Goal: Check status: Check status

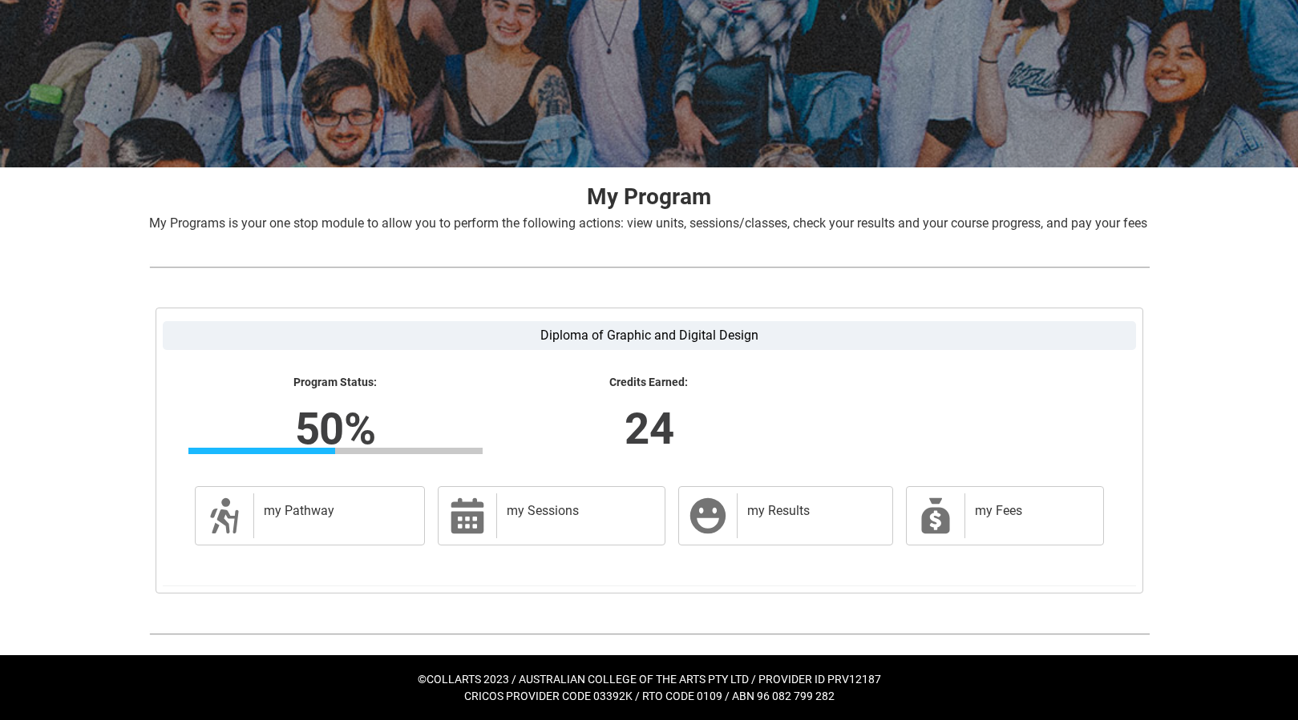
scroll to position [172, 0]
click at [544, 524] on div "my Sessions" at bounding box center [577, 516] width 162 height 45
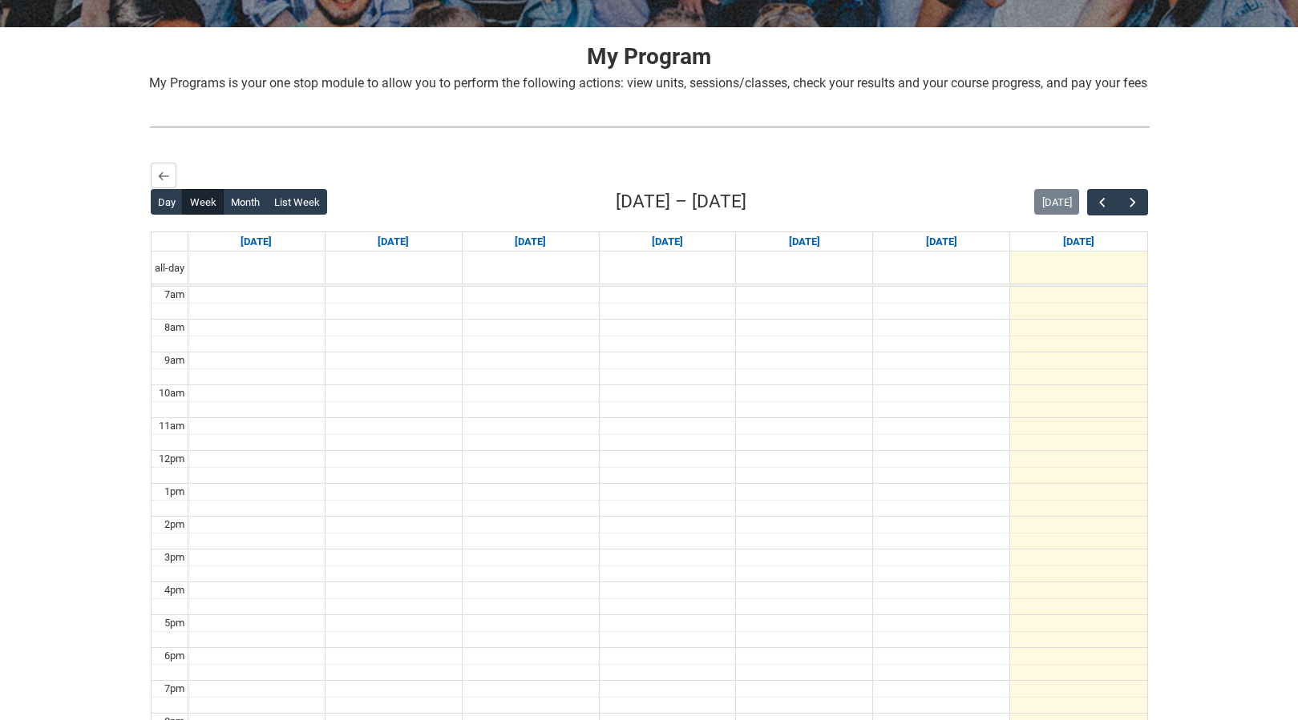
scroll to position [400, 0]
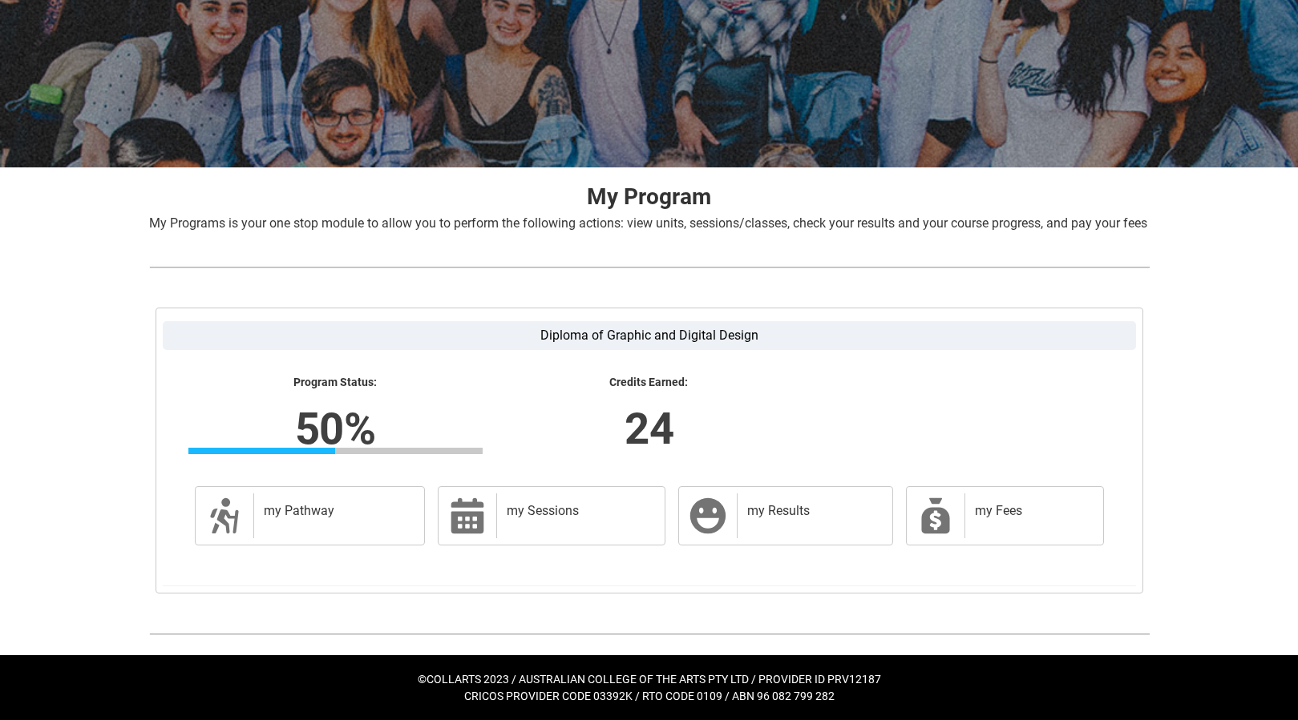
scroll to position [172, 0]
click at [285, 496] on div "my Pathway" at bounding box center [335, 516] width 165 height 45
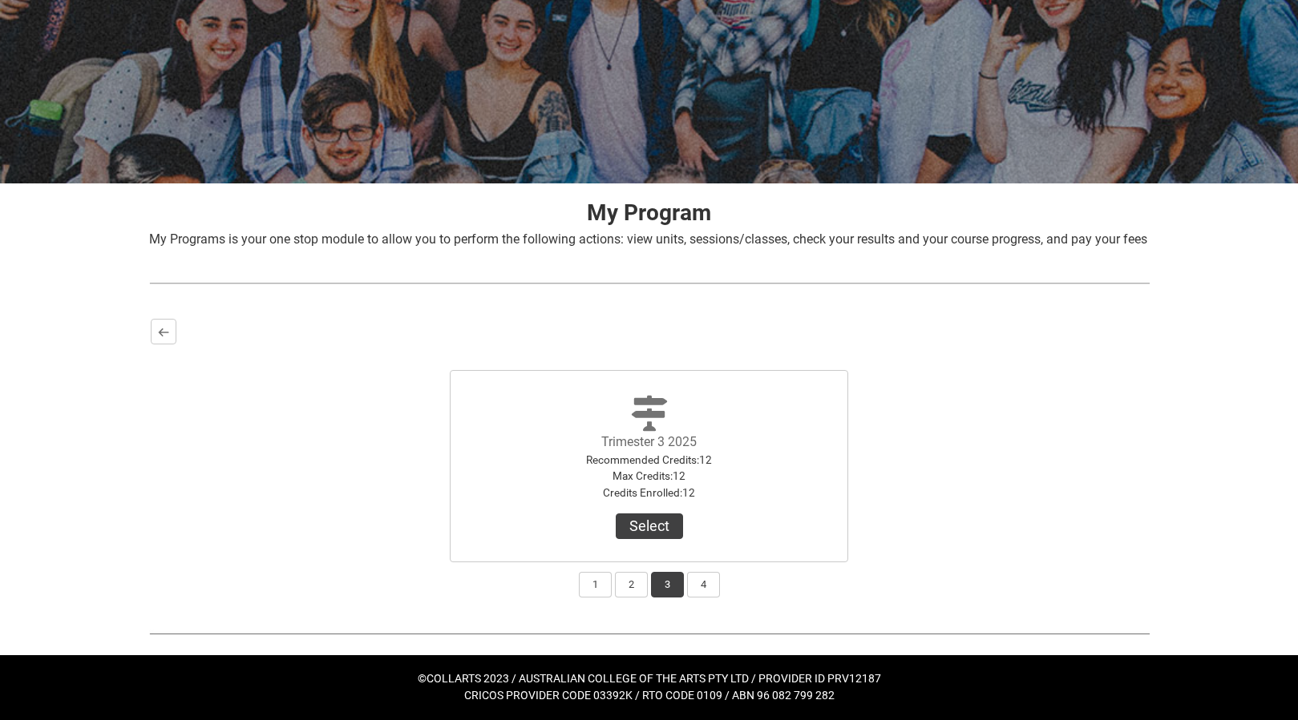
scroll to position [155, 0]
click at [591, 587] on button "1" at bounding box center [595, 585] width 33 height 26
click at [151, 317] on div "Diploma of Graphic and Digital Design Program Status: 50% Progress 50% Credits …" at bounding box center [649, 459] width 1026 height 308
click at [164, 328] on lightning-primitive-icon "button" at bounding box center [163, 332] width 11 height 12
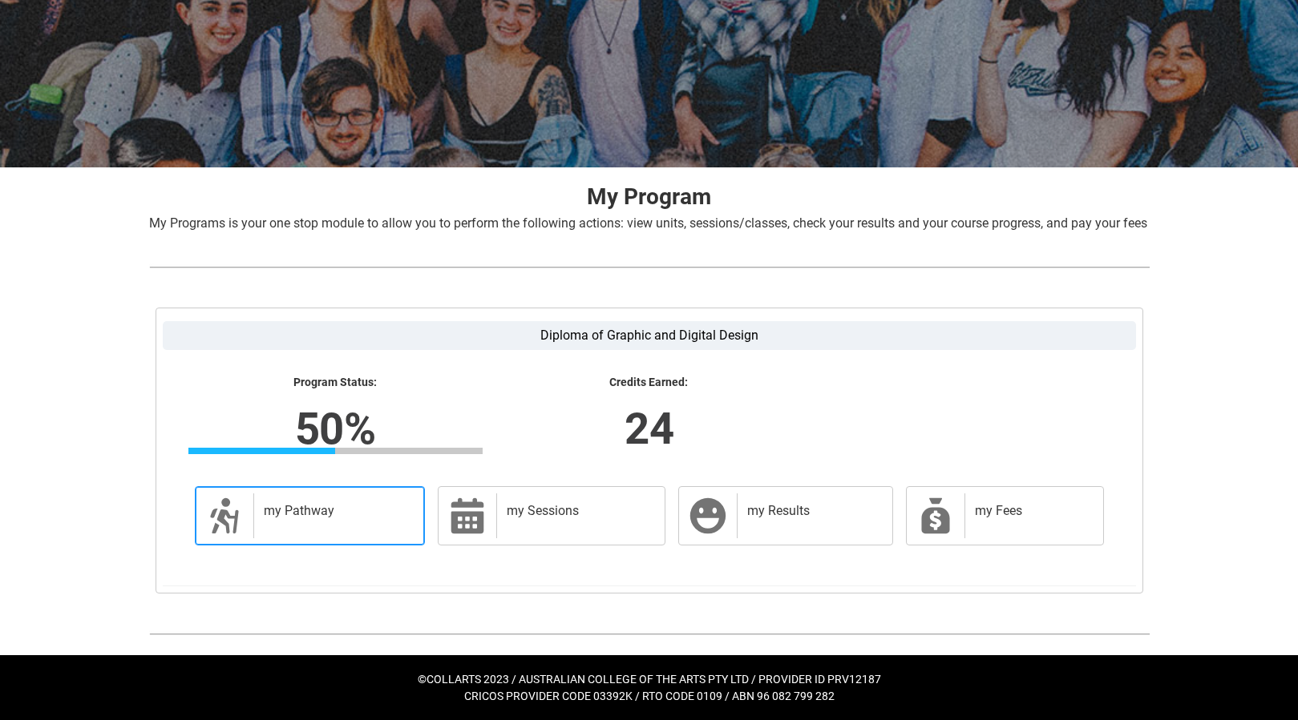
click at [341, 519] on h2 "my Pathway" at bounding box center [336, 511] width 145 height 16
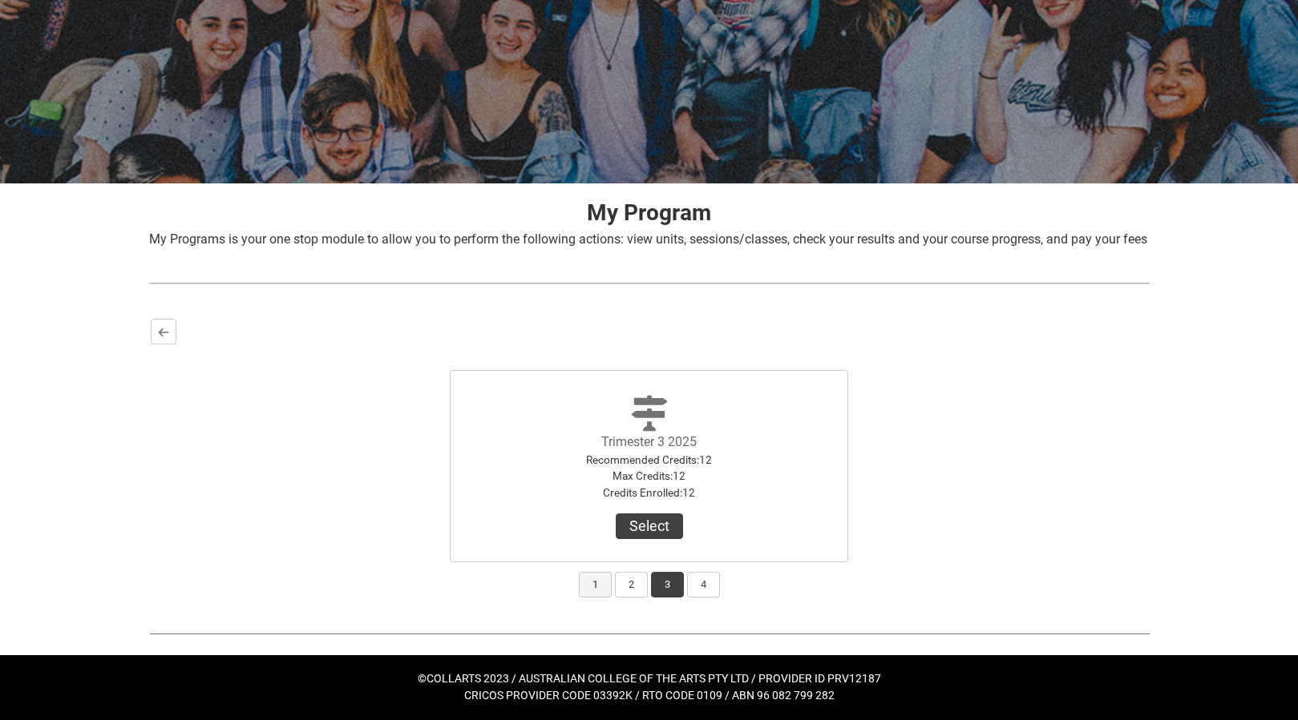
click at [596, 590] on button "1" at bounding box center [595, 585] width 33 height 26
click at [643, 537] on button "View Results" at bounding box center [649, 527] width 109 height 26
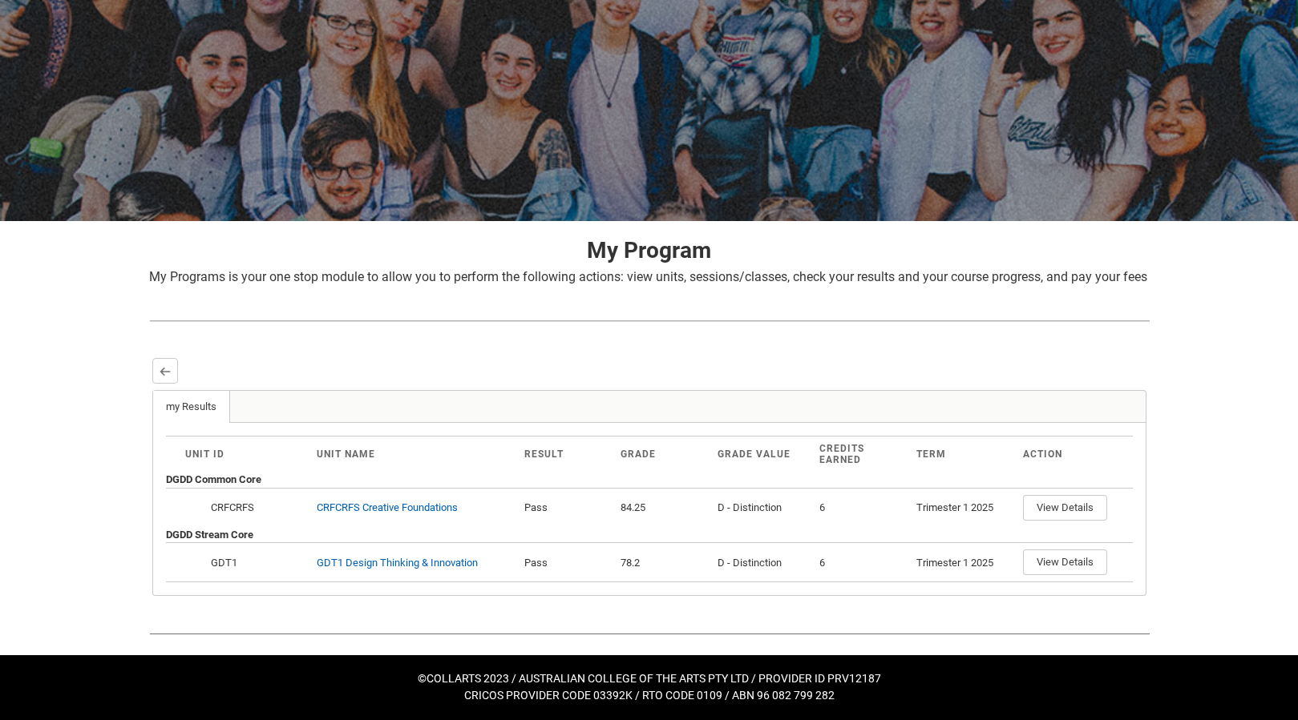
scroll to position [117, 0]
click at [161, 374] on lightning-primitive-icon "button" at bounding box center [164, 371] width 11 height 12
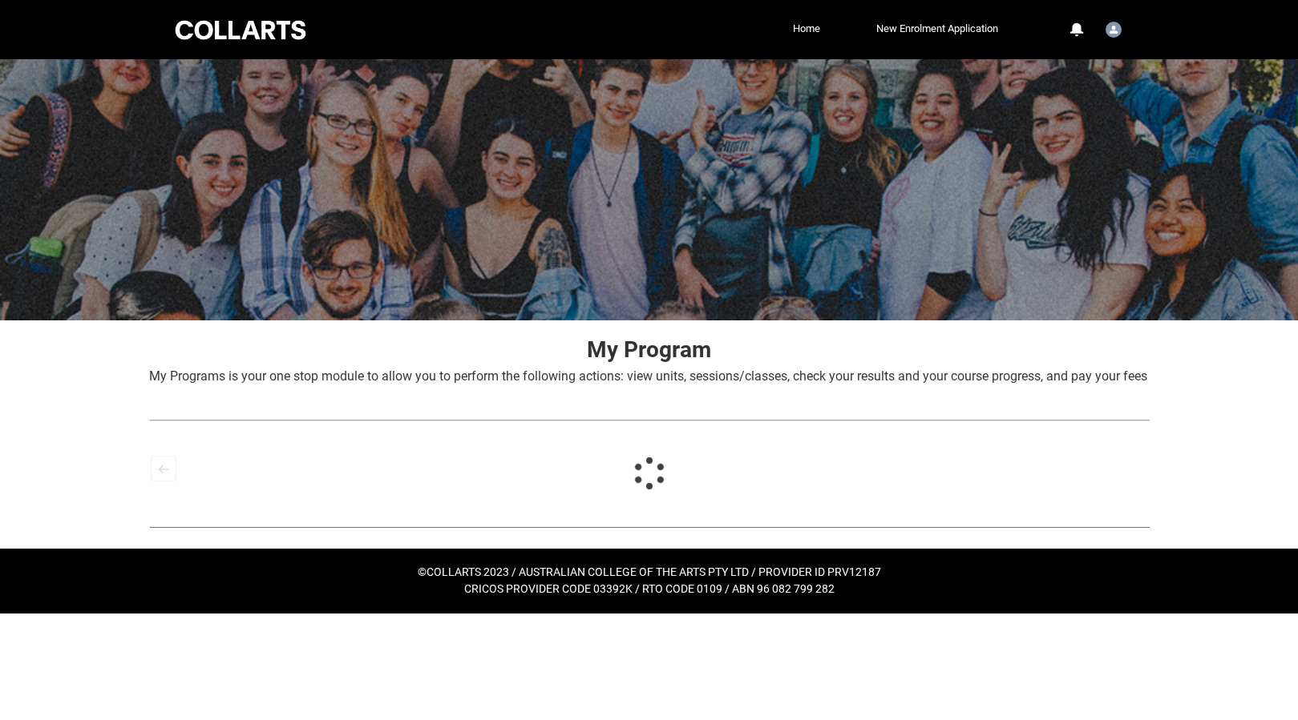
scroll to position [0, 0]
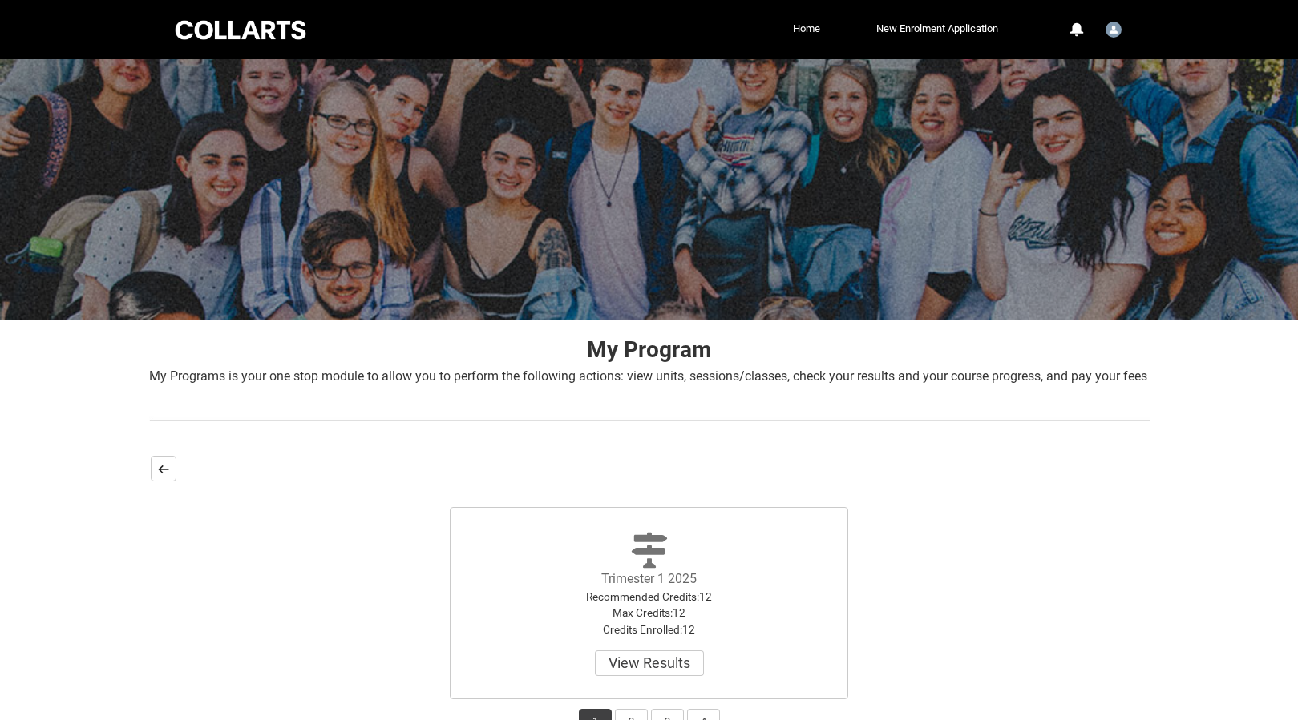
click at [172, 482] on button "Back" at bounding box center [164, 469] width 26 height 26
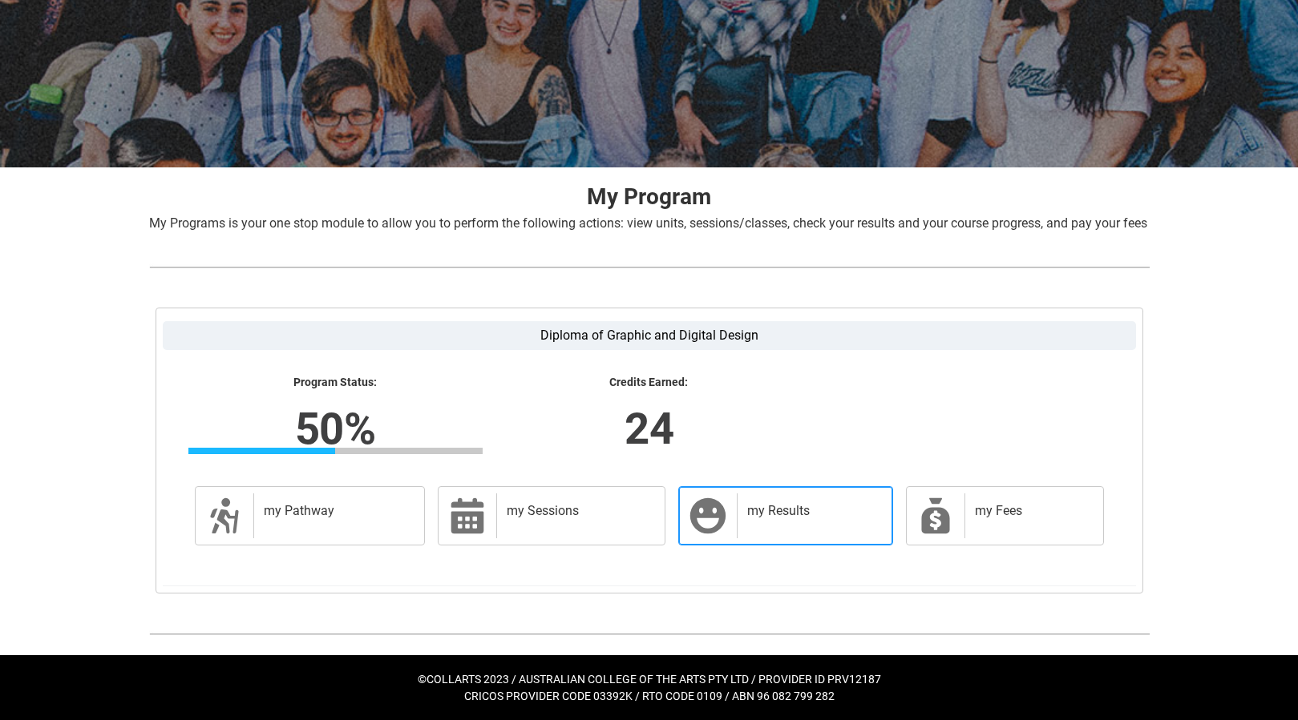
scroll to position [172, 0]
click at [777, 531] on div "my Results" at bounding box center [811, 516] width 148 height 45
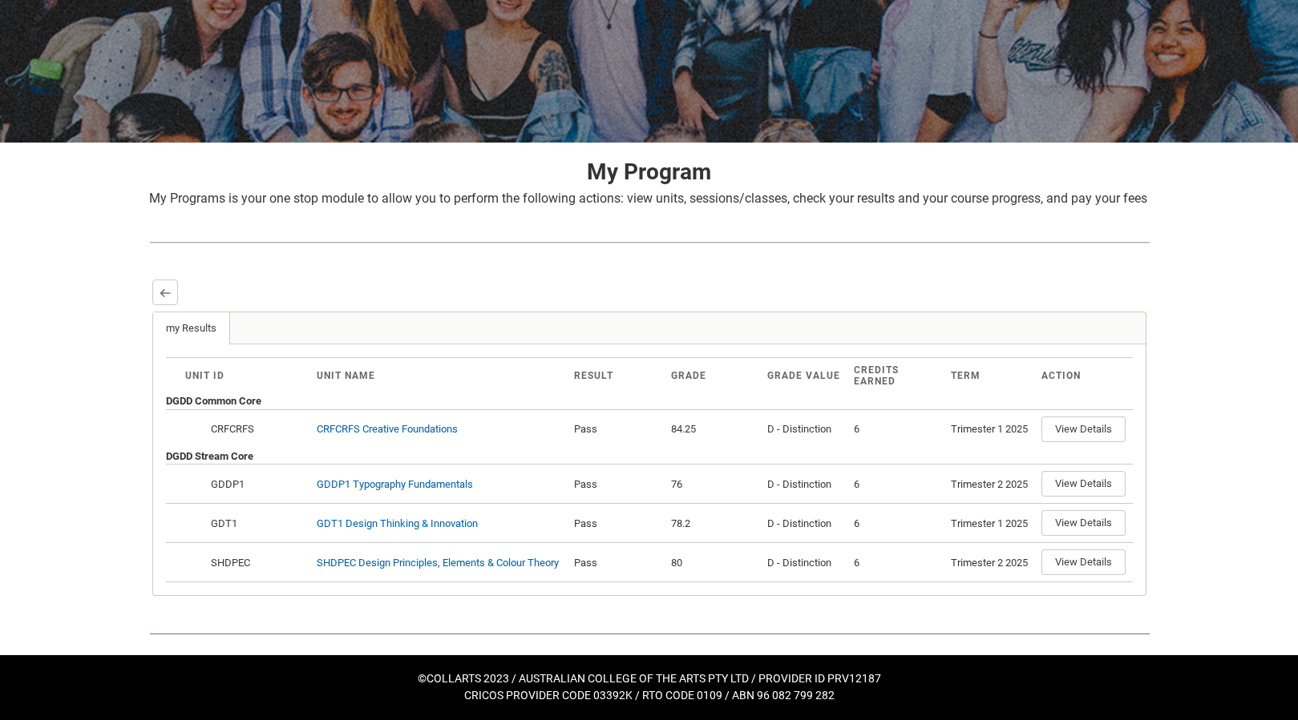
scroll to position [257, 0]
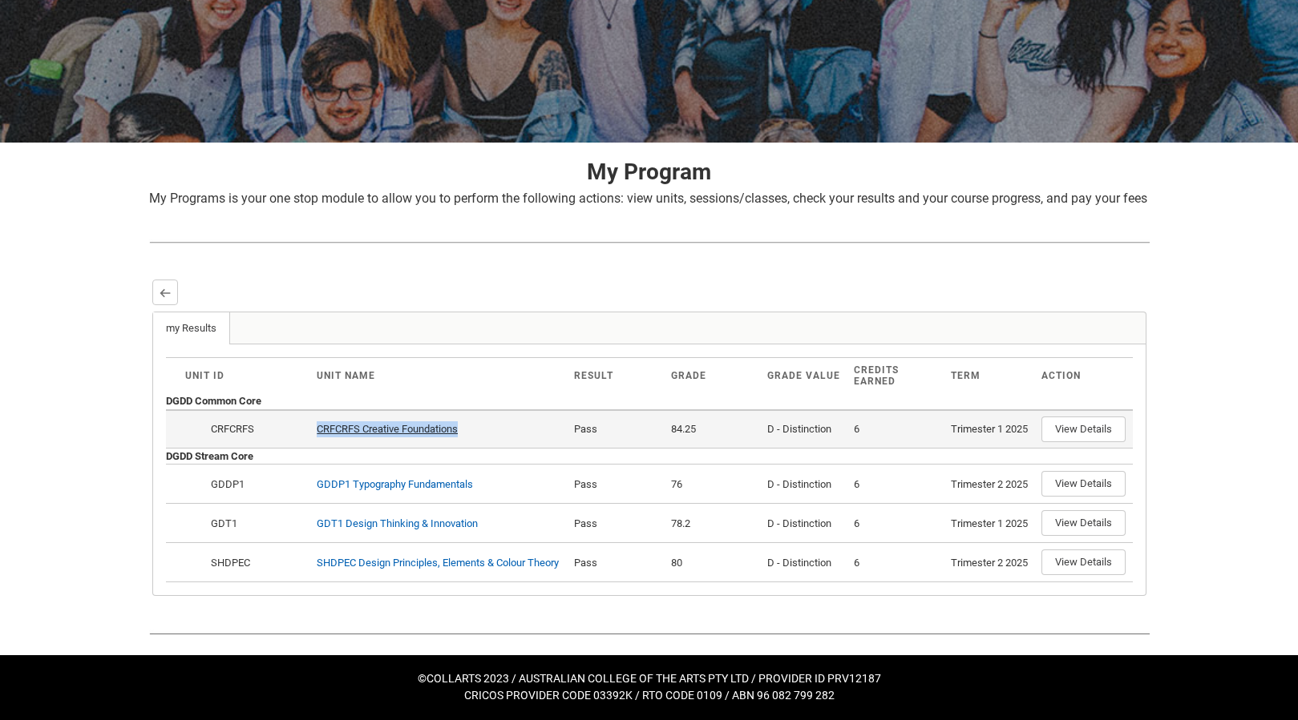
click at [350, 423] on link "CRFCRFS Creative Foundations" at bounding box center [387, 429] width 141 height 12
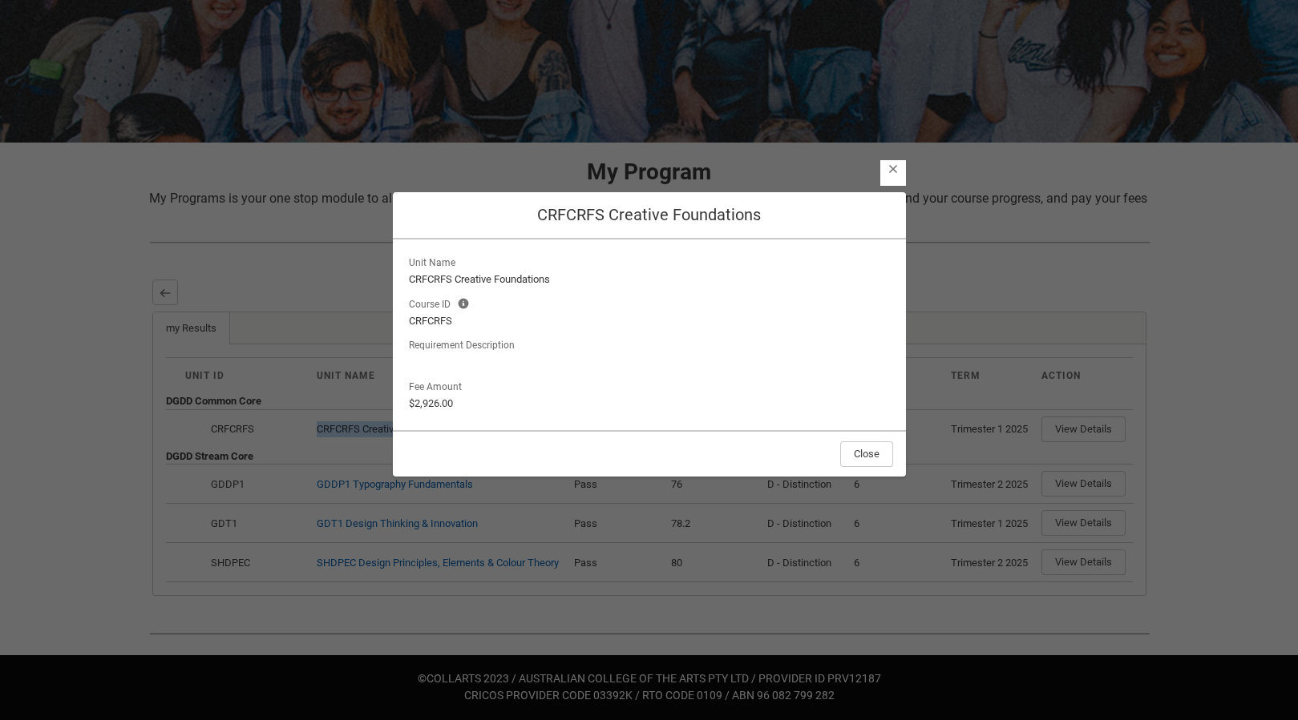
click at [890, 169] on lightning-primitive-icon "button" at bounding box center [892, 169] width 11 height 12
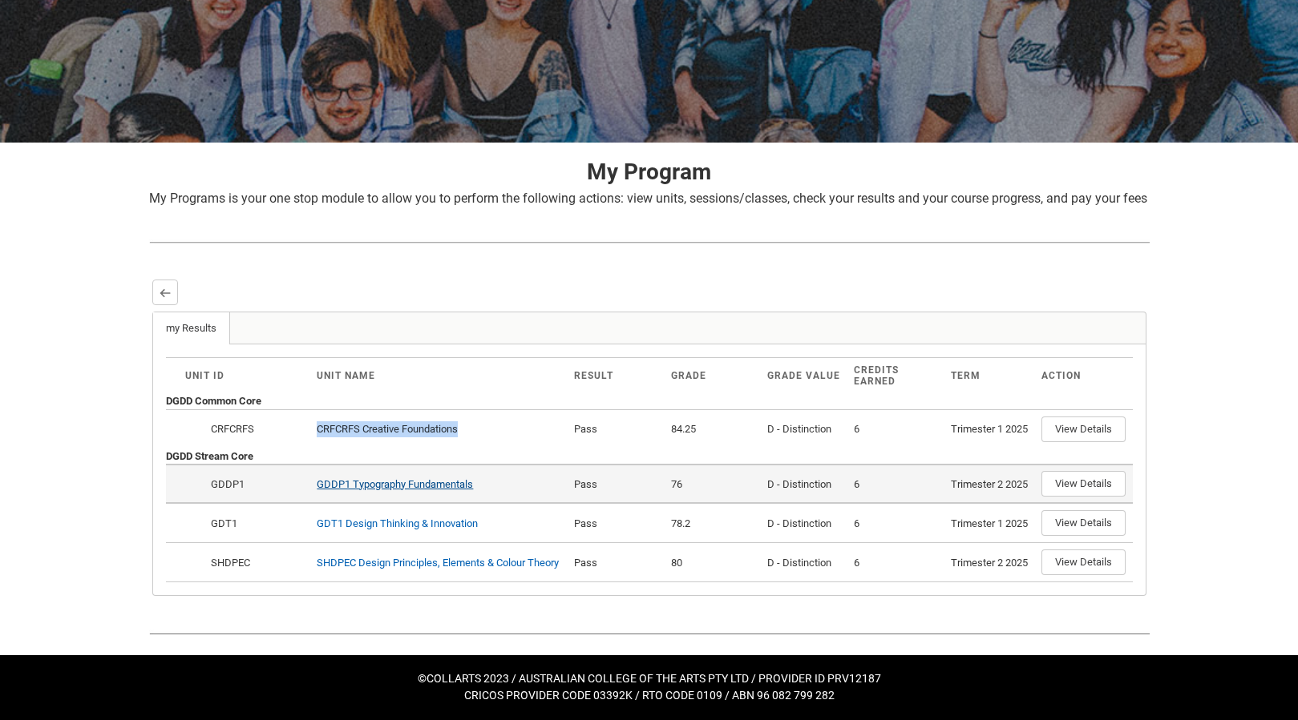
click at [394, 478] on link "GDDP1 Typography Fundamentals" at bounding box center [395, 484] width 156 height 12
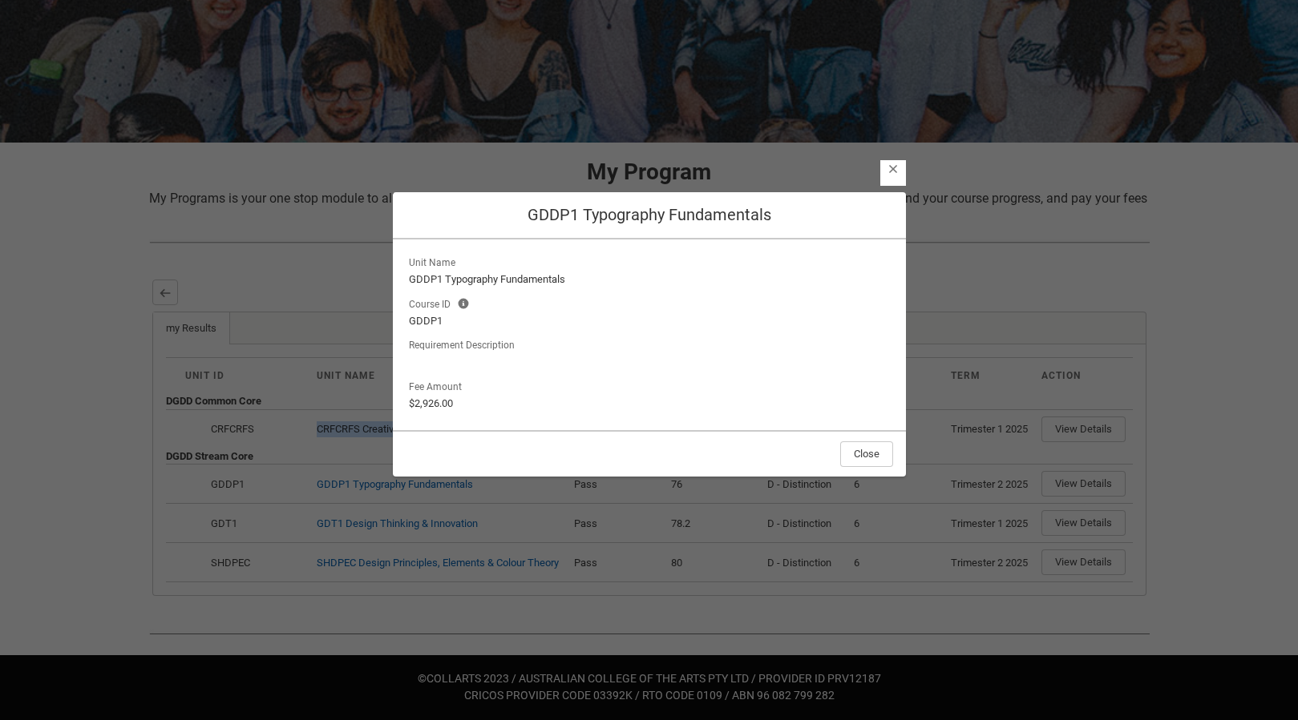
click at [891, 172] on lightning-primitive-icon "button" at bounding box center [892, 169] width 11 height 12
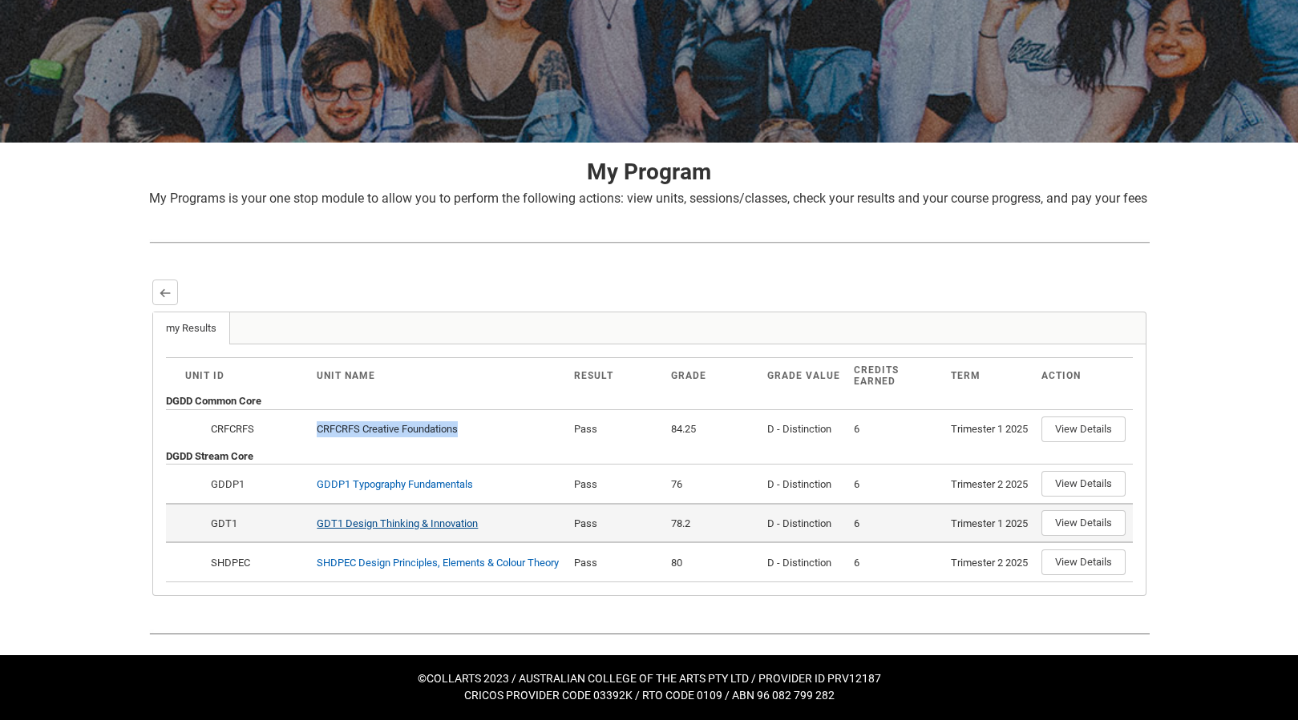
click at [450, 523] on link "GDT1 Design Thinking & Innovation" at bounding box center [397, 524] width 161 height 12
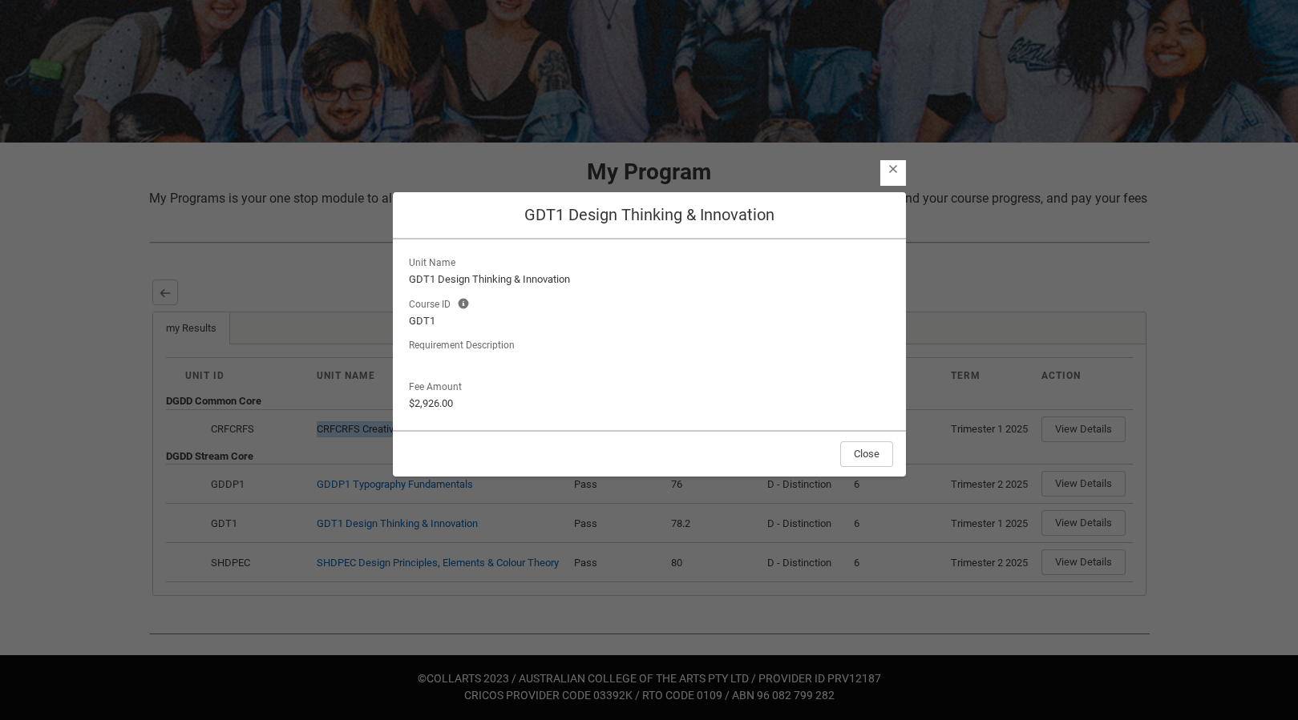
click at [896, 170] on lightning-primitive-icon "button" at bounding box center [892, 169] width 11 height 12
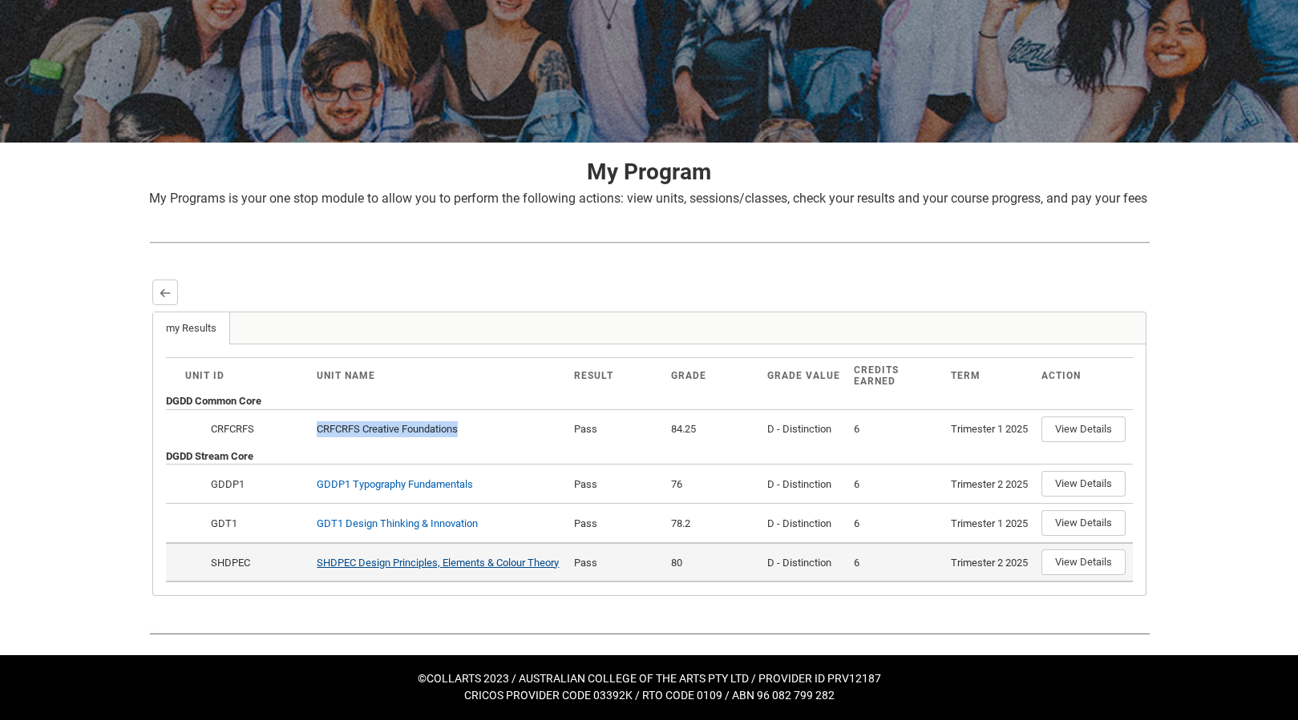
click at [436, 569] on link "SHDPEC Design Principles, Elements & Colour Theory" at bounding box center [438, 563] width 242 height 12
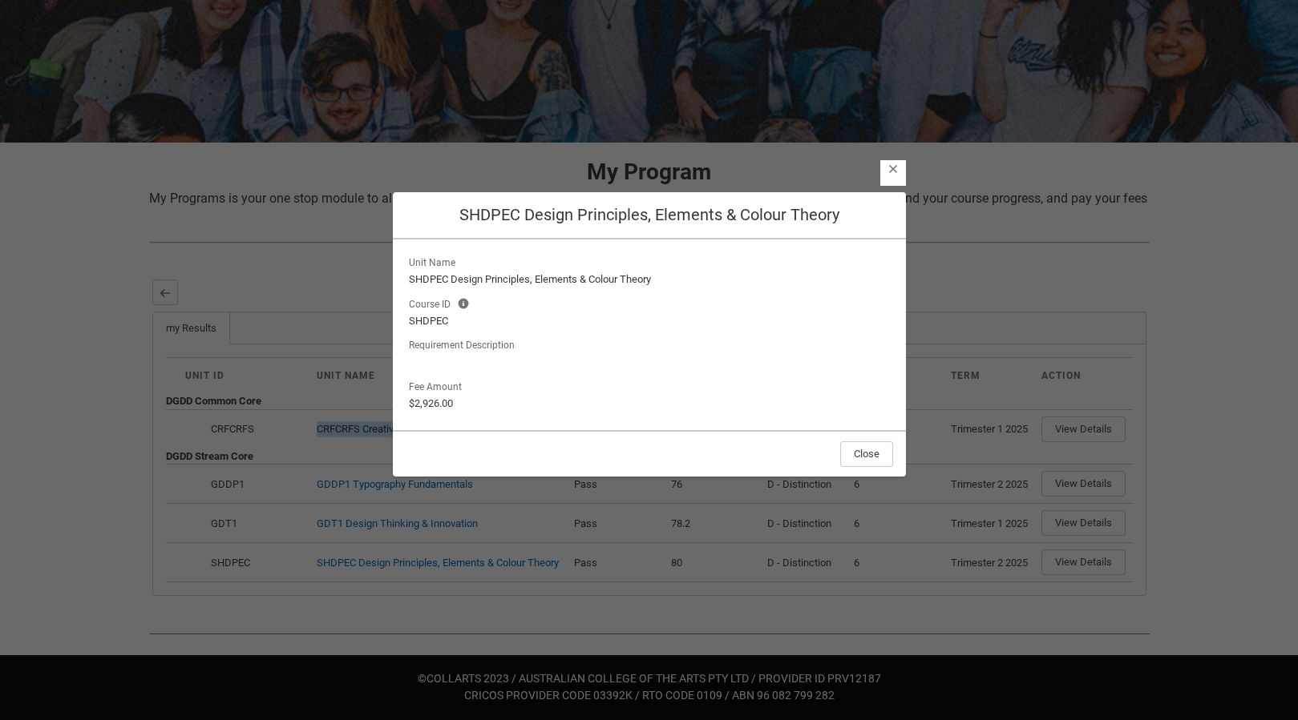
click at [890, 169] on lightning-primitive-icon "button" at bounding box center [892, 169] width 11 height 12
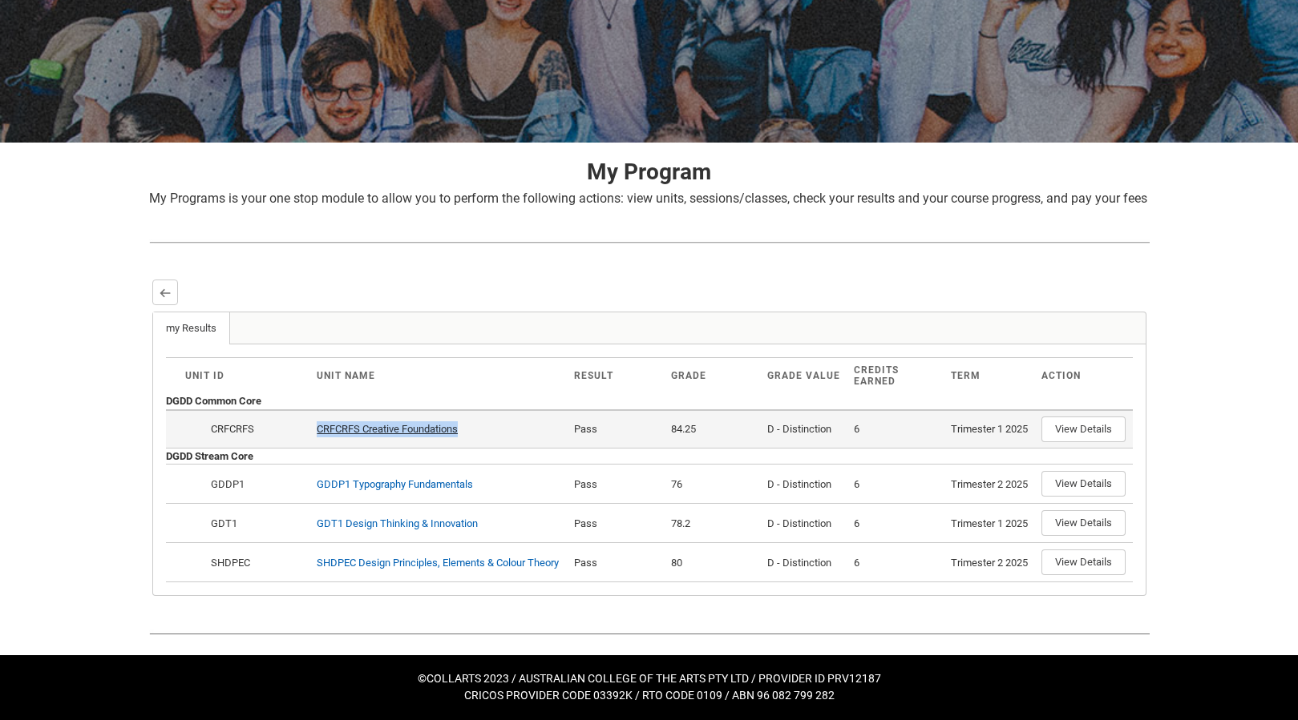
click at [377, 423] on link "CRFCRFS Creative Foundations" at bounding box center [387, 429] width 141 height 12
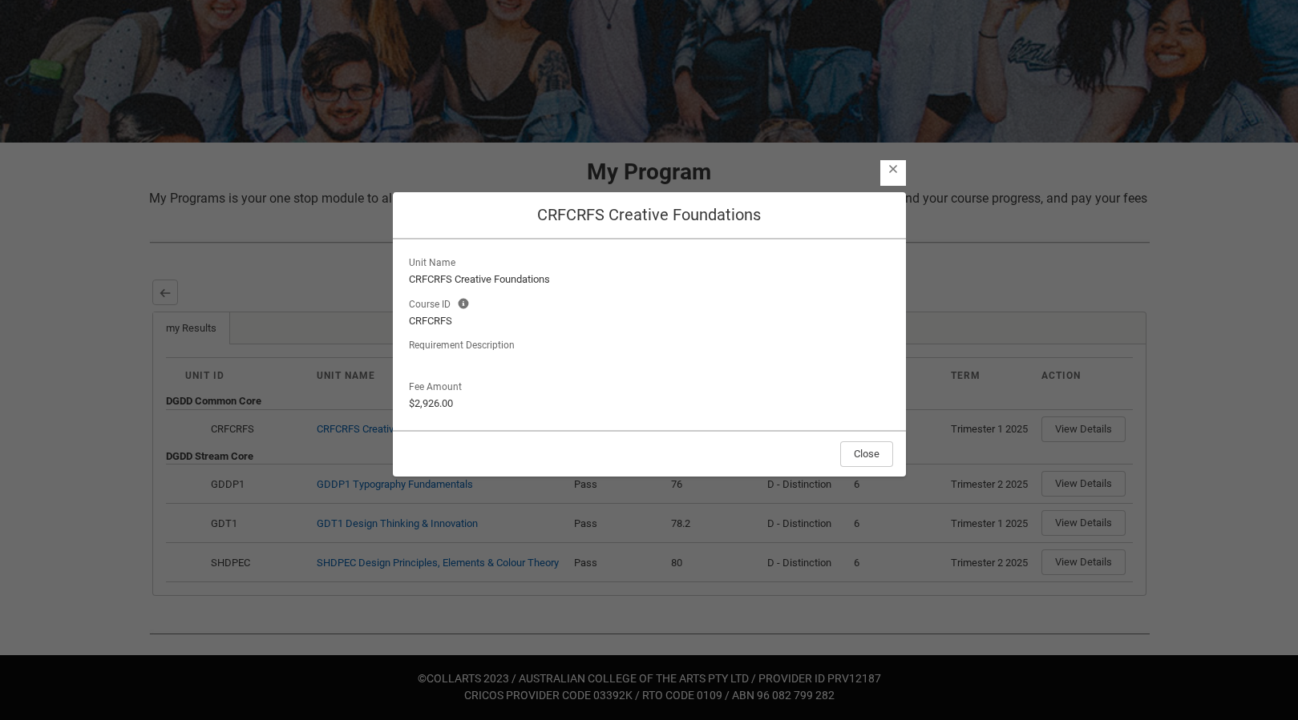
click at [898, 179] on lightning-button-icon "Close" at bounding box center [893, 173] width 26 height 26
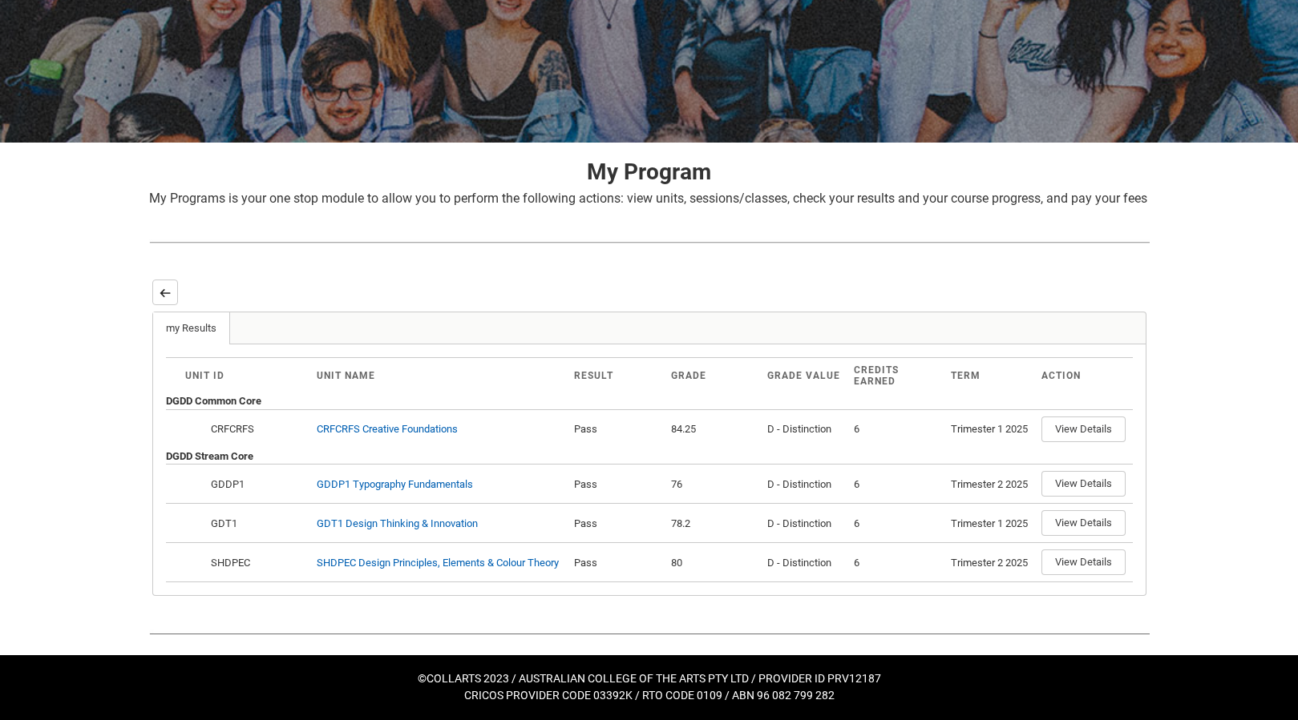
click at [176, 280] on button "Back" at bounding box center [165, 293] width 26 height 26
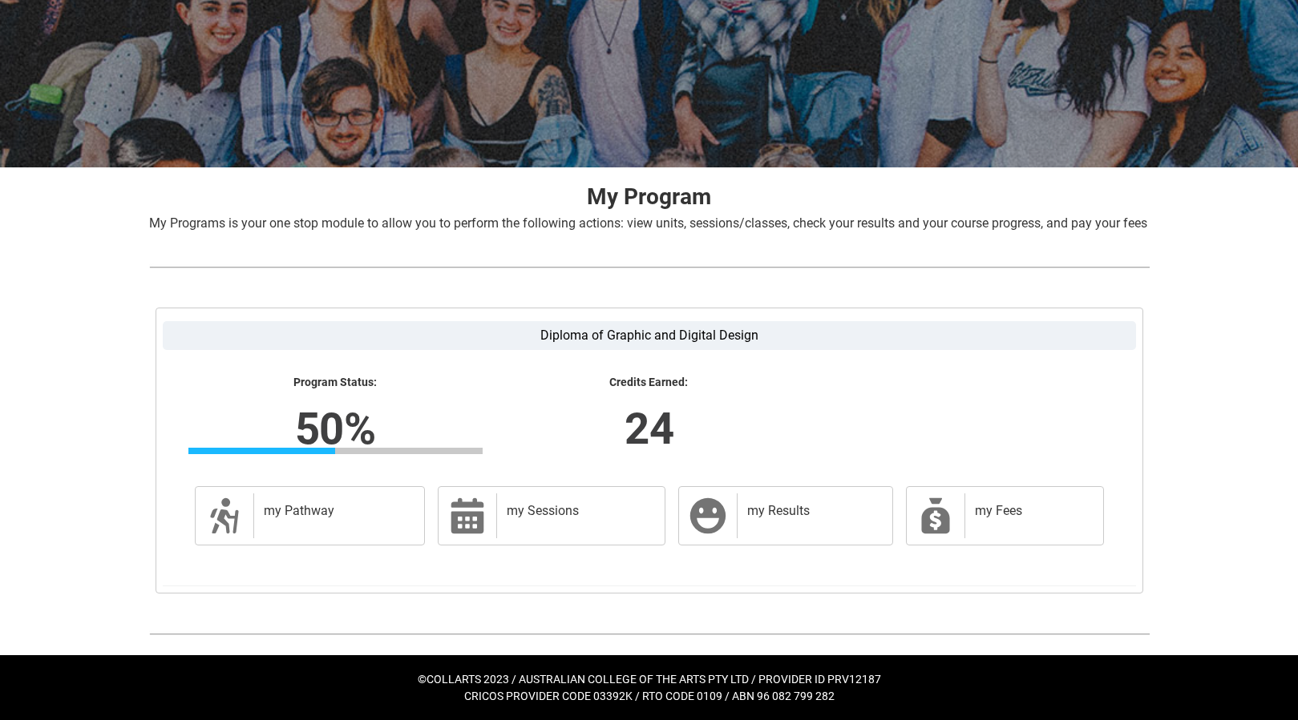
scroll to position [172, 0]
click at [348, 518] on h2 "my Pathway" at bounding box center [336, 511] width 145 height 16
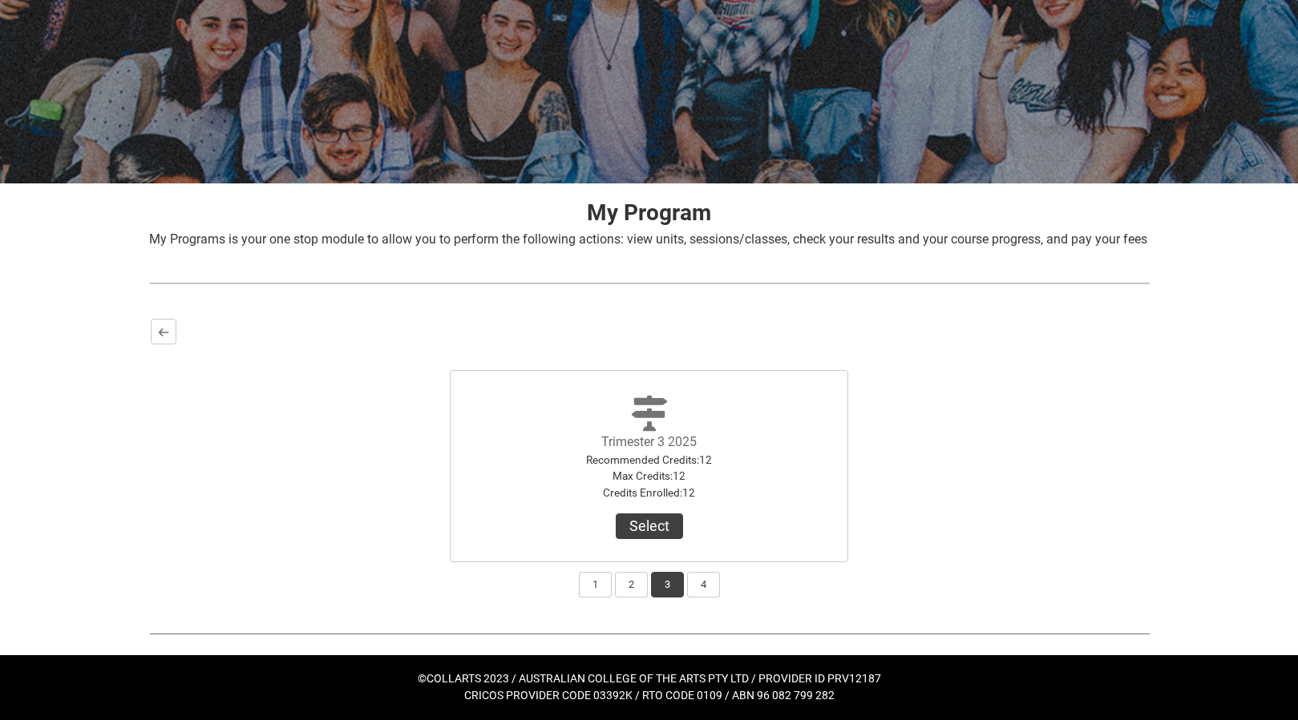
scroll to position [155, 0]
click at [630, 531] on button "Select" at bounding box center [648, 527] width 67 height 26
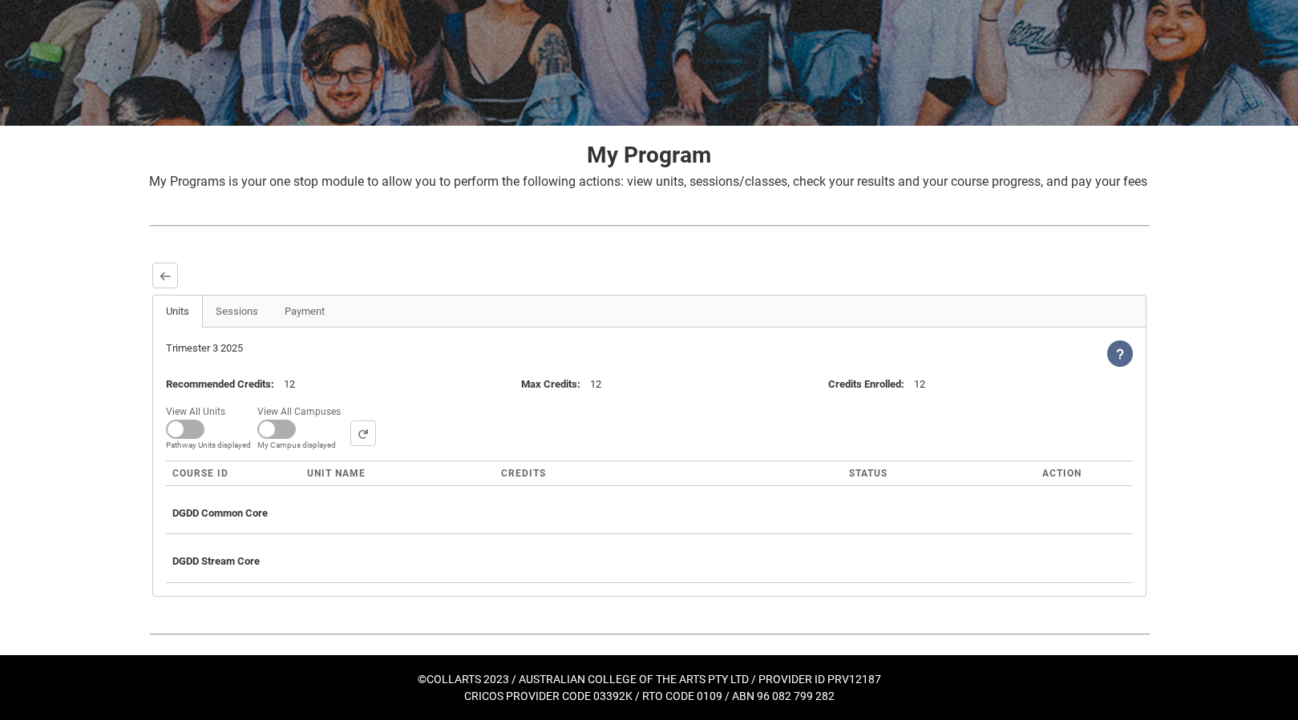
scroll to position [212, 0]
click at [174, 289] on button "Back" at bounding box center [165, 276] width 26 height 26
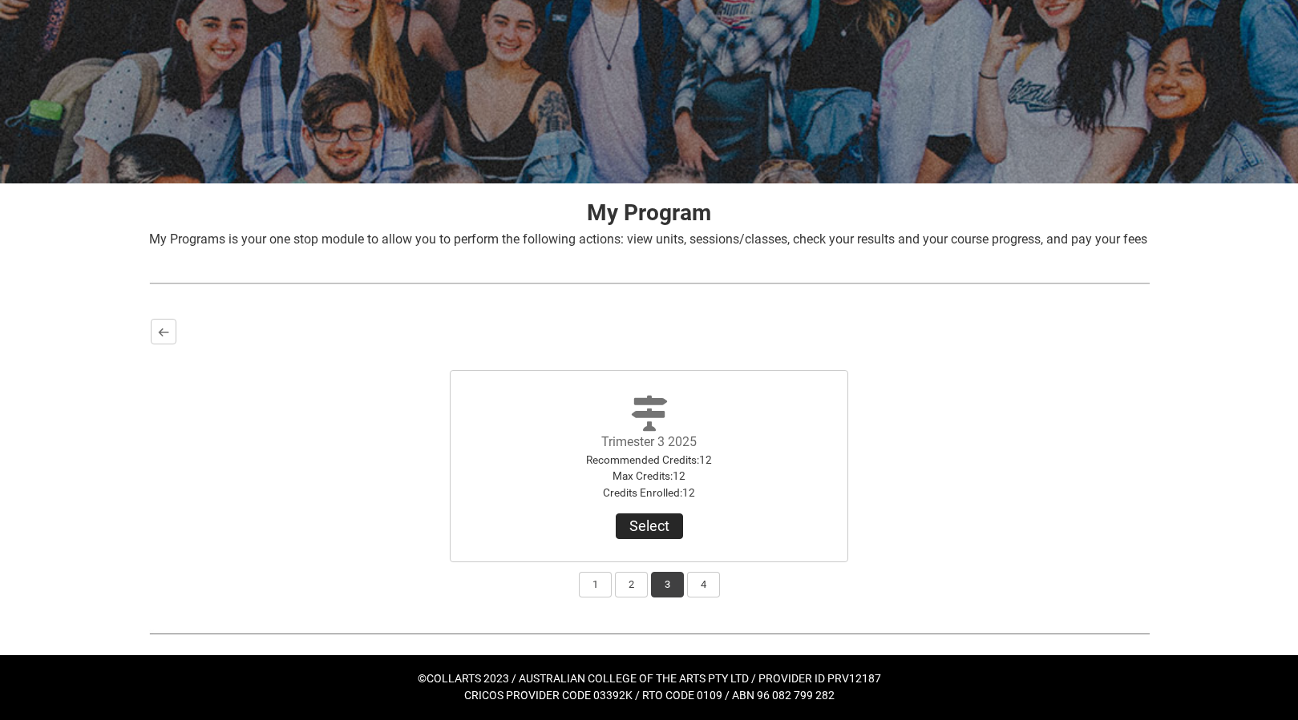
scroll to position [155, 0]
click at [587, 591] on button "1" at bounding box center [595, 585] width 33 height 26
click at [631, 525] on button "View Results" at bounding box center [649, 527] width 109 height 26
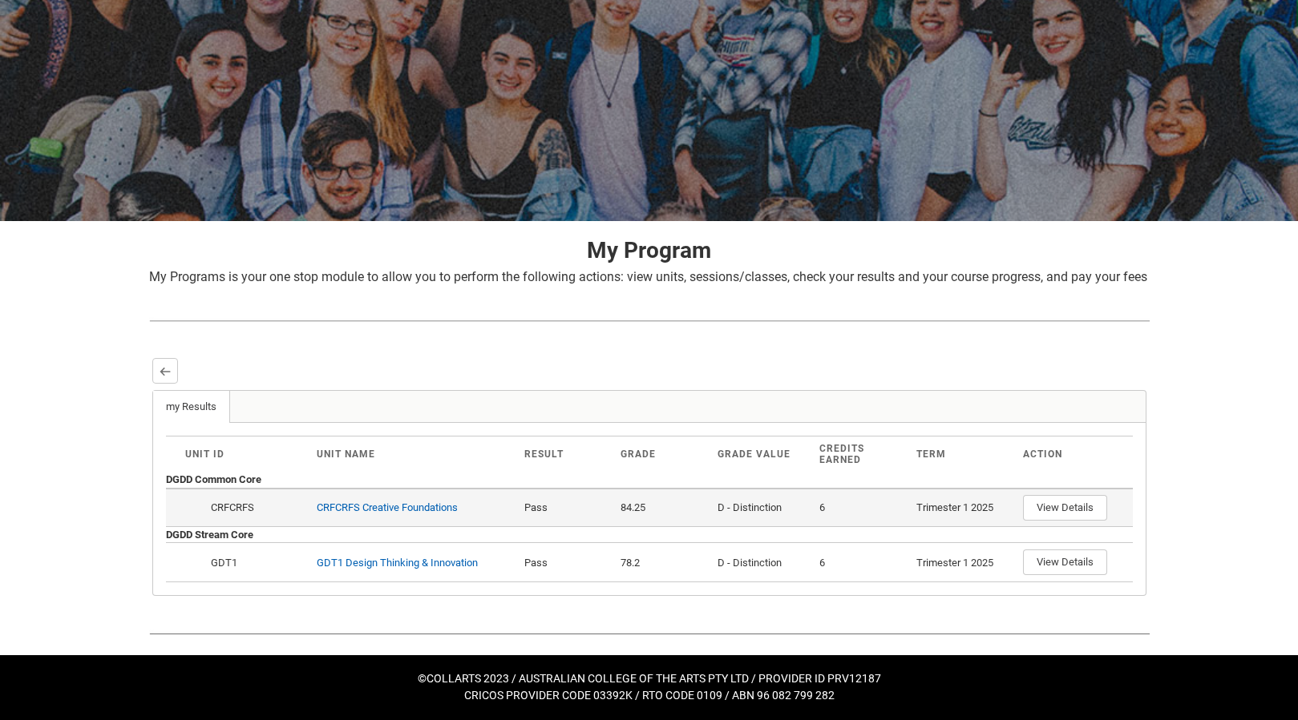
scroll to position [117, 0]
click at [392, 505] on link "CRFCRFS Creative Foundations" at bounding box center [387, 508] width 141 height 12
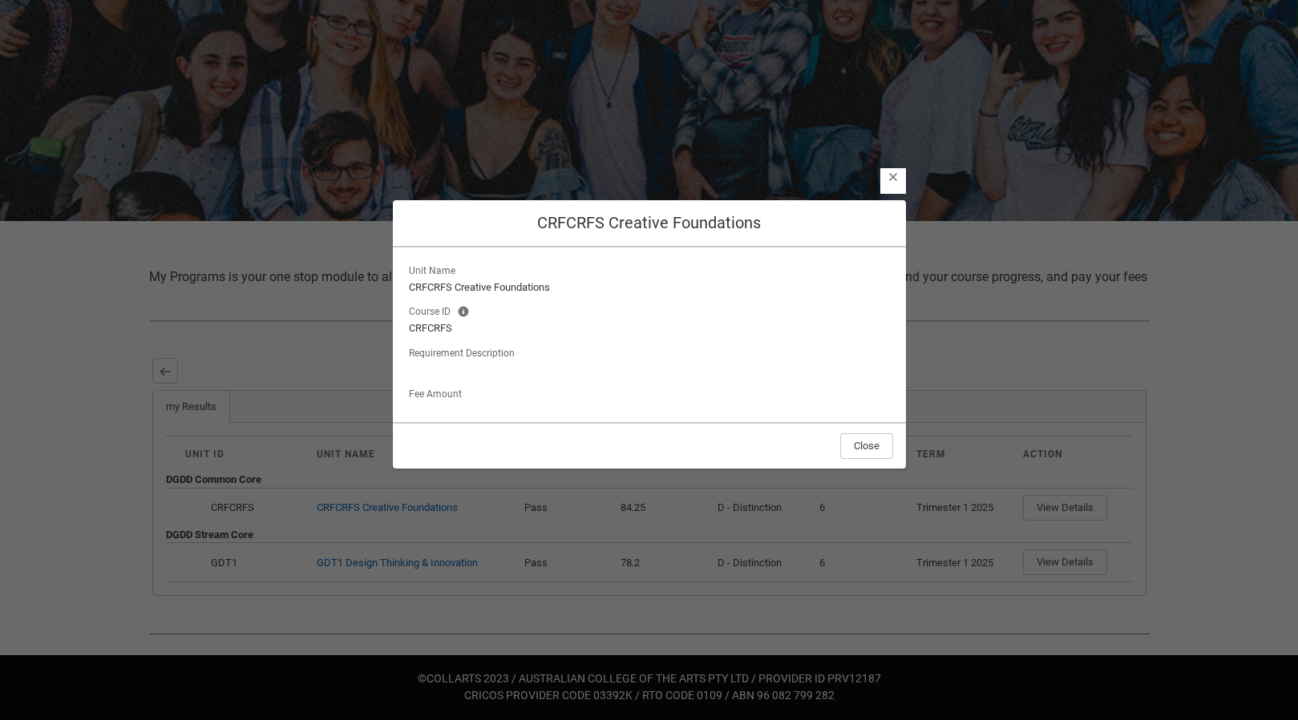
click at [894, 187] on lightning-button-icon "Close" at bounding box center [893, 181] width 26 height 26
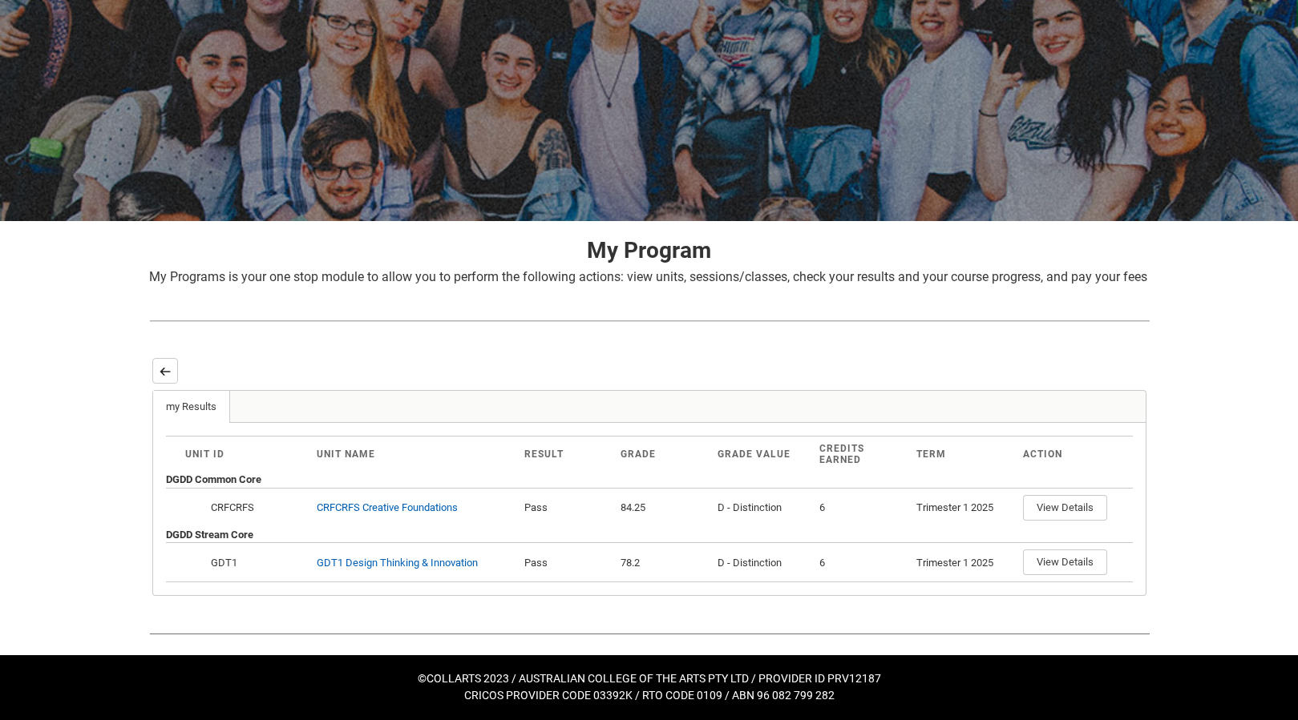
click at [165, 365] on button "Back" at bounding box center [165, 371] width 26 height 26
